Goal: Transaction & Acquisition: Obtain resource

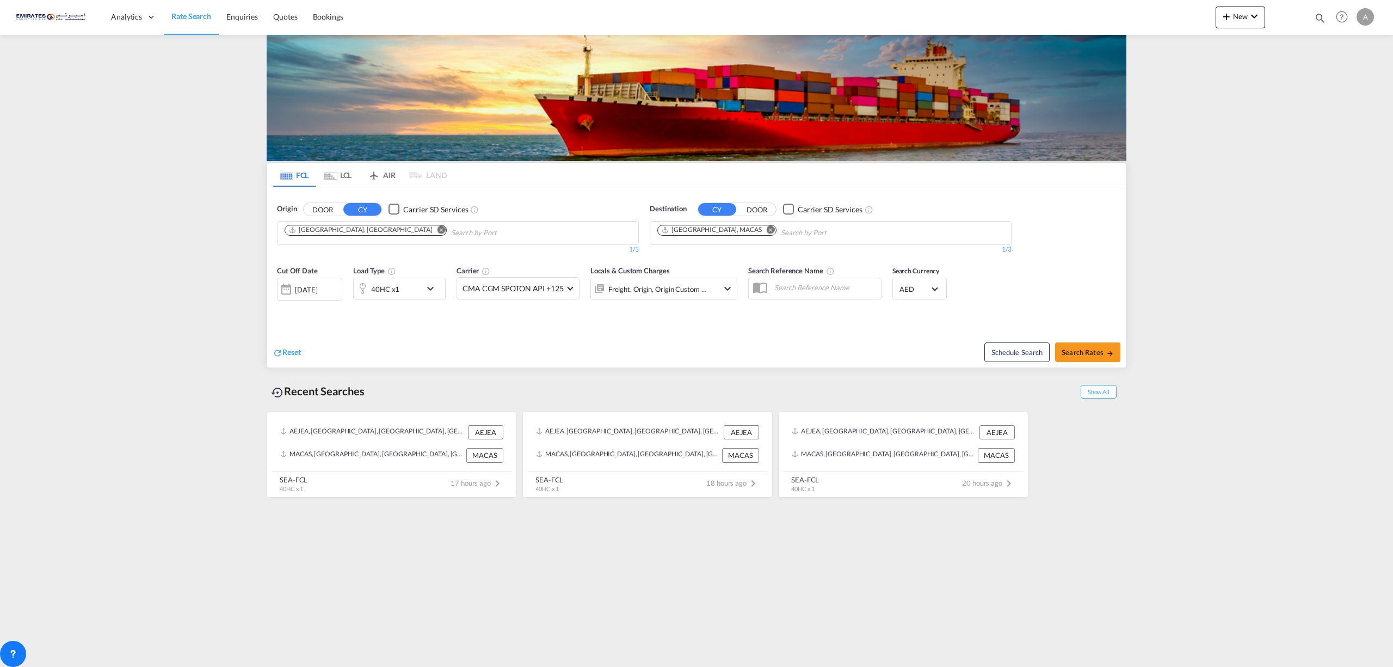
click at [742, 233] on md-chips-wrap "[GEOGRAPHIC_DATA], MACAS" at bounding box center [772, 232] width 233 height 20
click at [767, 231] on md-icon "Remove" at bounding box center [771, 229] width 8 height 8
type input "[GEOGRAPHIC_DATA]"
click at [745, 263] on div "[GEOGRAPHIC_DATA] , ON [GEOGRAPHIC_DATA] CATOR" at bounding box center [742, 261] width 207 height 39
click at [1089, 349] on span "Search Rates" at bounding box center [1088, 352] width 52 height 9
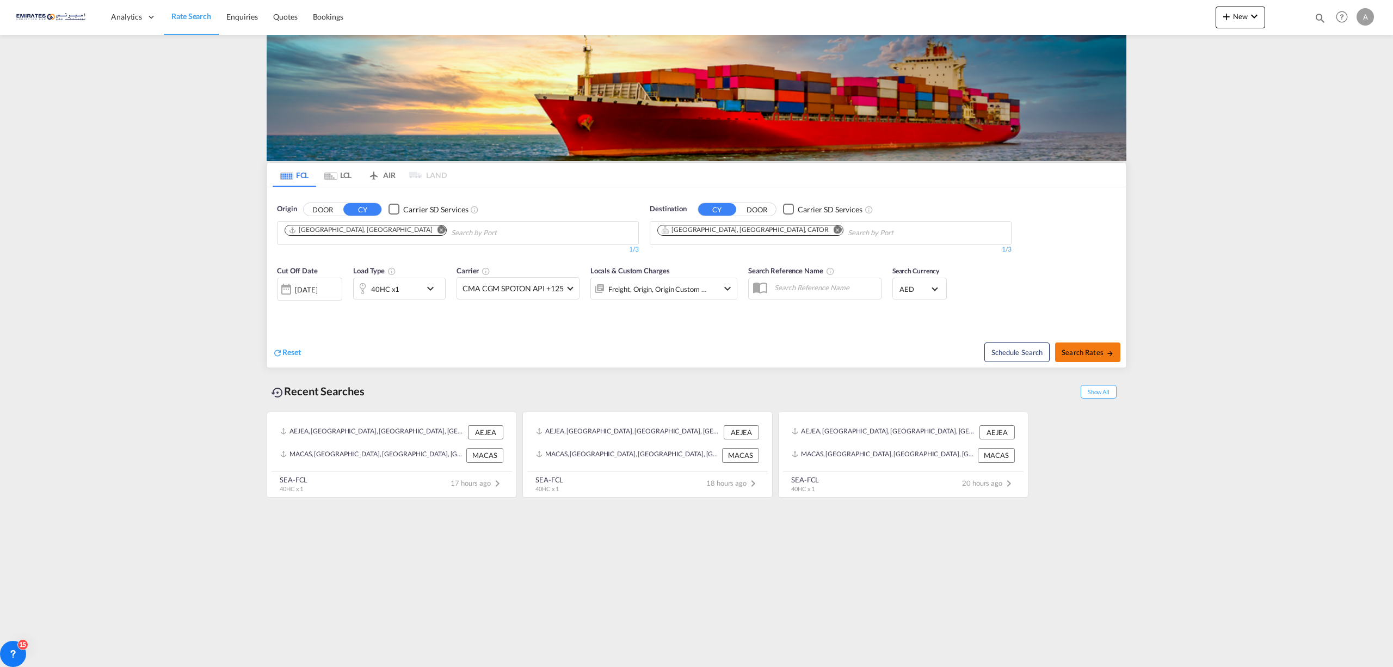
type input "AEJEA to CATOR / [DATE]"
